Goal: Find specific page/section

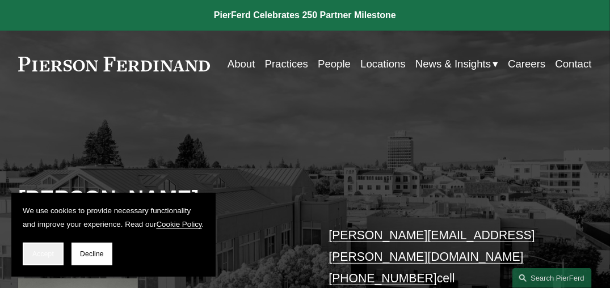
click at [50, 249] on button "Accept" at bounding box center [43, 254] width 41 height 23
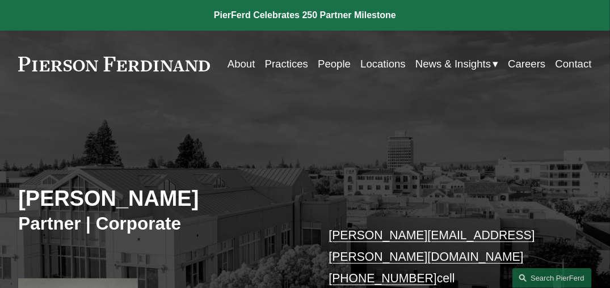
click at [351, 64] on link "People" at bounding box center [334, 63] width 33 height 21
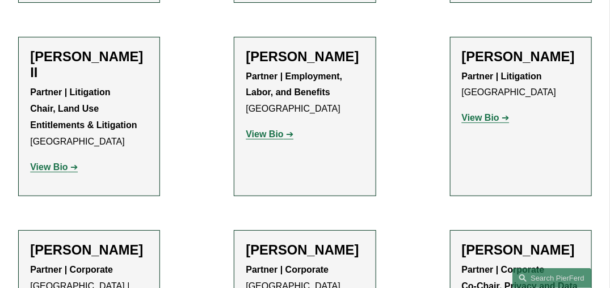
scroll to position [1589, 0]
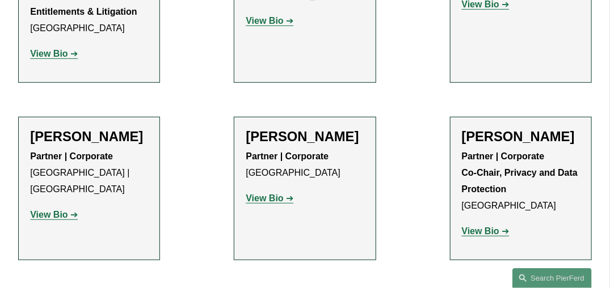
click at [490, 226] on strong "View Bio" at bounding box center [480, 231] width 37 height 10
